Goal: Task Accomplishment & Management: Use online tool/utility

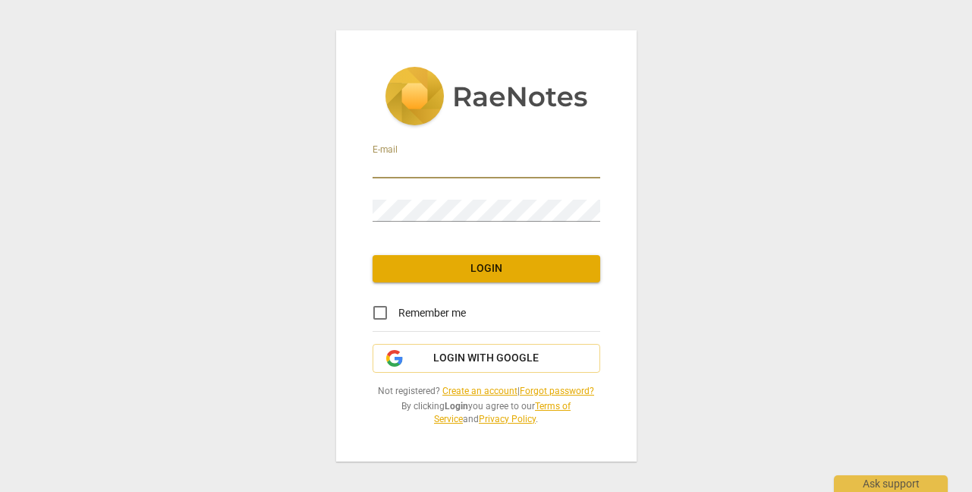
click at [379, 315] on input "Remember me" at bounding box center [380, 312] width 36 height 36
checkbox input "true"
click at [445, 165] on input "email" at bounding box center [487, 167] width 228 height 22
type input "[PERSON_NAME][EMAIL_ADDRESS][DOMAIN_NAME]"
click at [449, 266] on span "Login" at bounding box center [486, 268] width 203 height 15
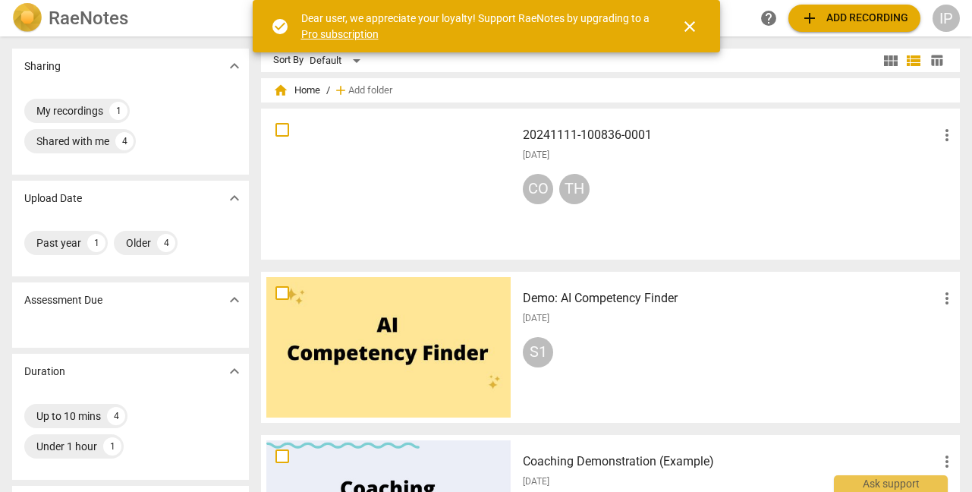
click at [864, 11] on span "add Add recording" at bounding box center [855, 18] width 108 height 18
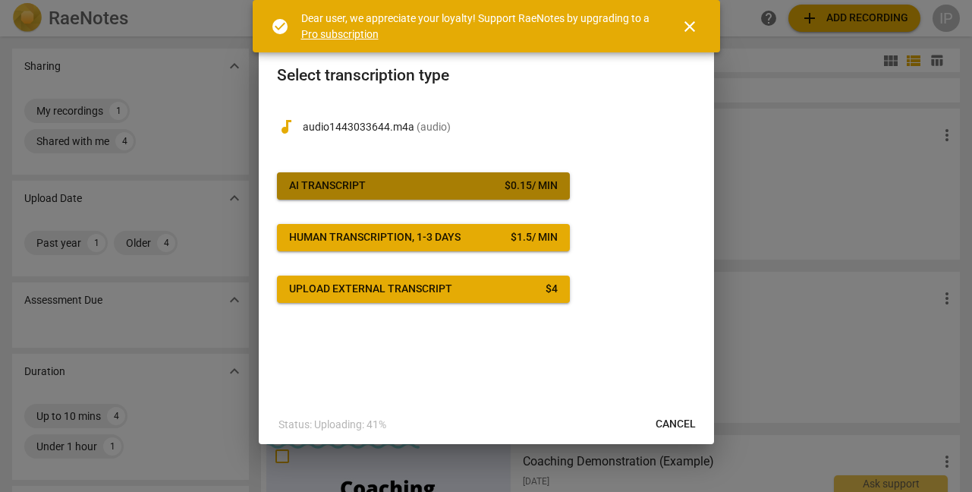
click at [421, 188] on span "AI Transcript $ 0.15 / min" at bounding box center [423, 185] width 269 height 15
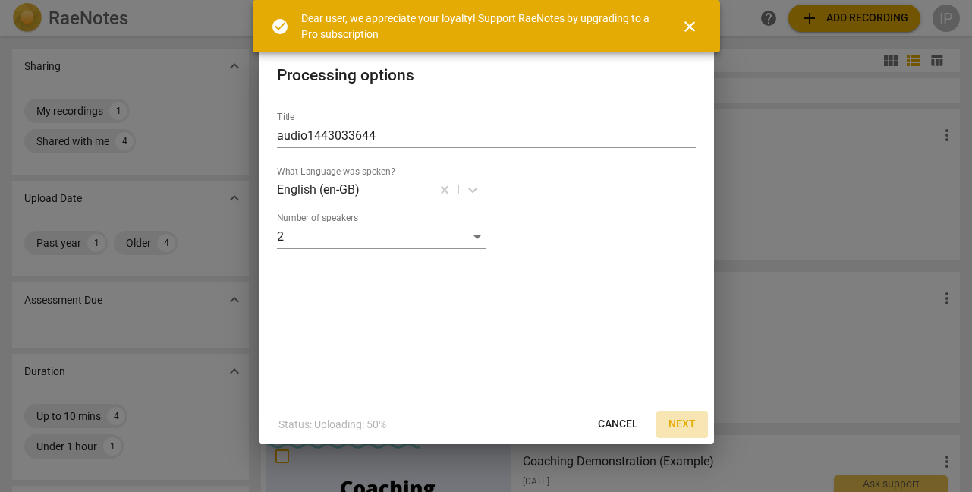
click at [686, 420] on span "Next" at bounding box center [682, 424] width 27 height 15
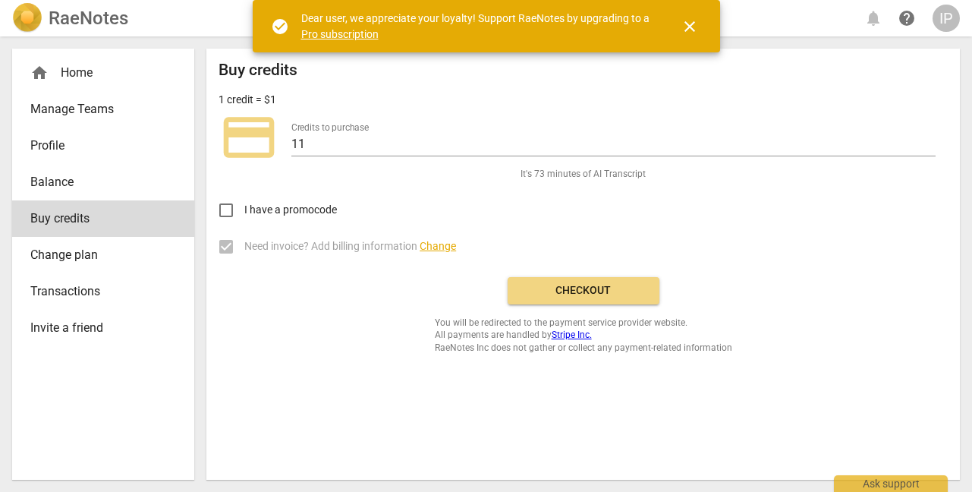
click at [785, 216] on div "I have a promocode" at bounding box center [583, 205] width 729 height 48
click at [633, 293] on span "Checkout" at bounding box center [584, 290] width 128 height 15
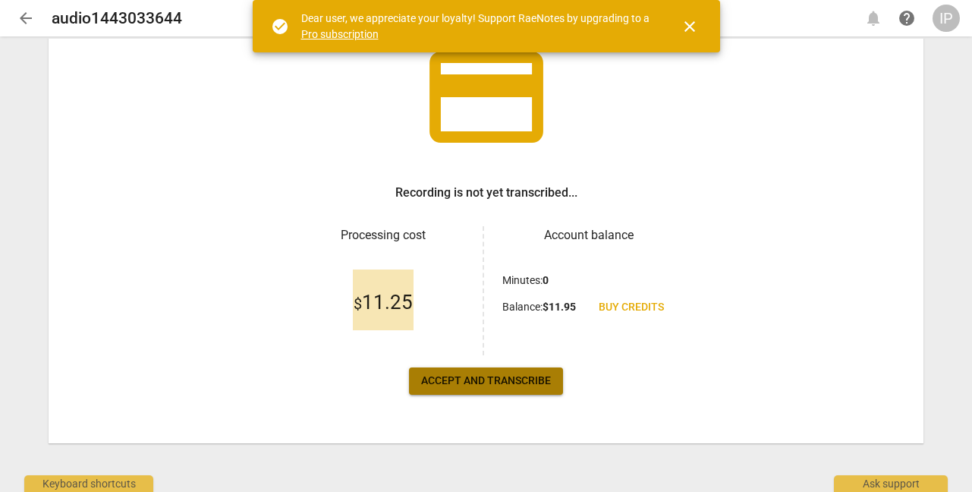
click at [505, 375] on span "Accept and transcribe" at bounding box center [486, 380] width 130 height 15
